Goal: Transaction & Acquisition: Subscribe to service/newsletter

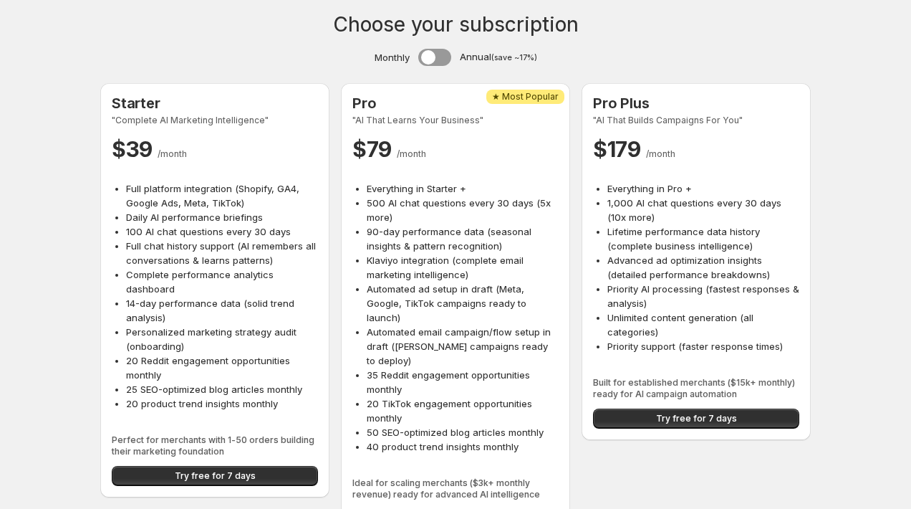
scroll to position [20, 0]
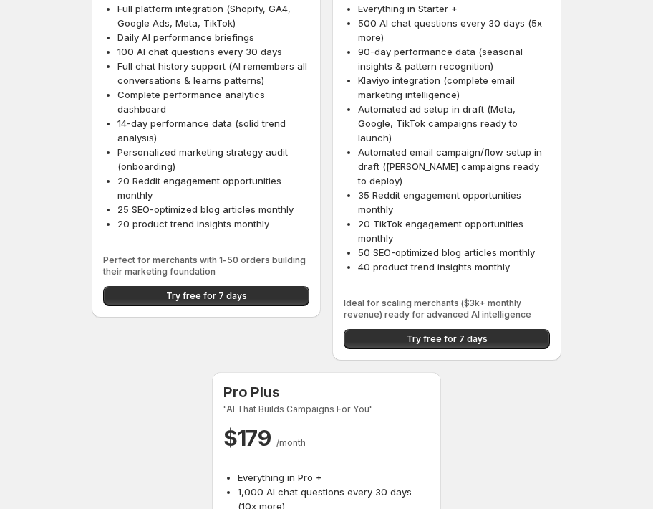
scroll to position [186, 0]
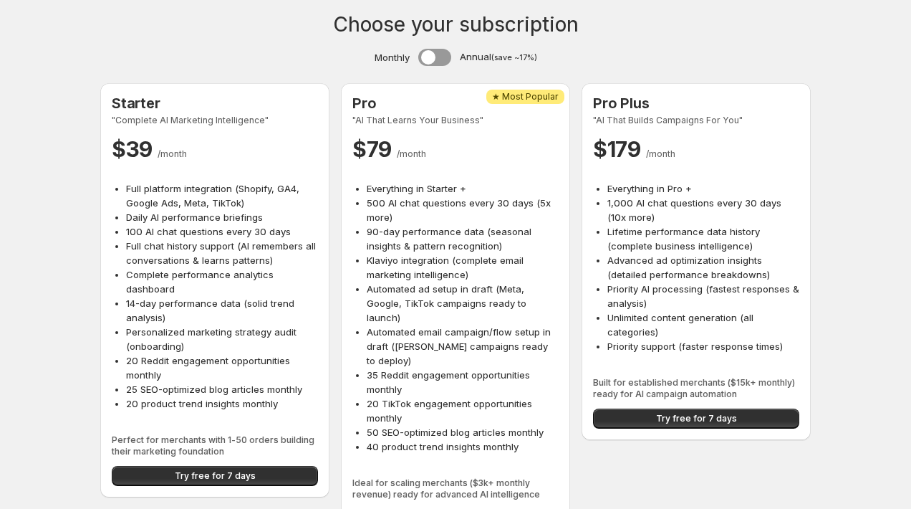
scroll to position [20, 0]
